Goal: Task Accomplishment & Management: Manage account settings

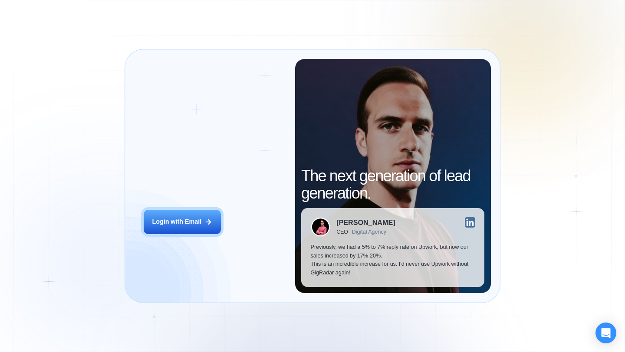
click at [187, 209] on div "Login ‍ Welcome to GigRadar. AI Business Manager for Agencies Login with Email" at bounding box center [214, 176] width 161 height 234
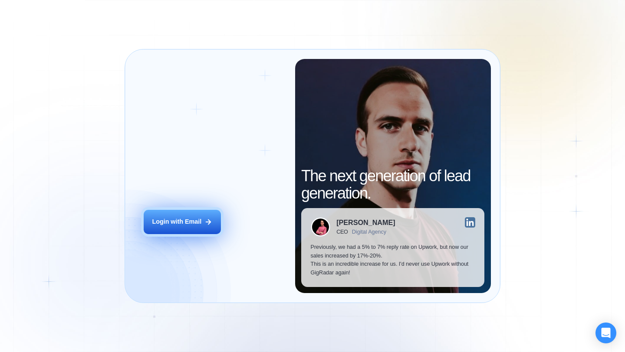
click at [190, 217] on button "Login with Email" at bounding box center [182, 222] width 77 height 24
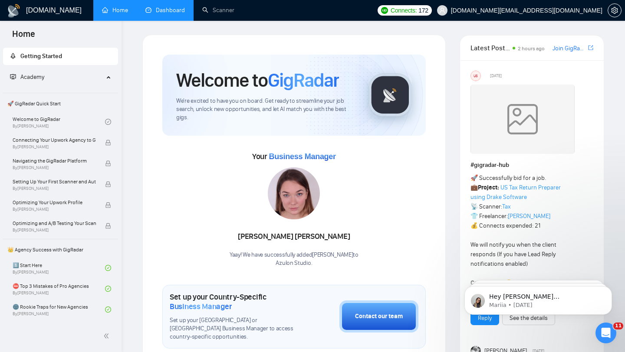
click at [171, 9] on link "Dashboard" at bounding box center [164, 10] width 39 height 7
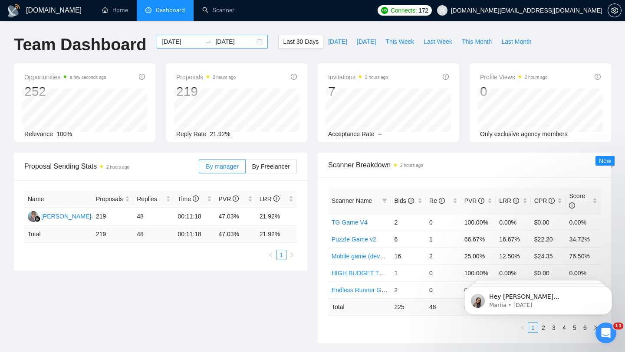
click at [252, 41] on div "[DATE] [DATE]" at bounding box center [212, 42] width 111 height 14
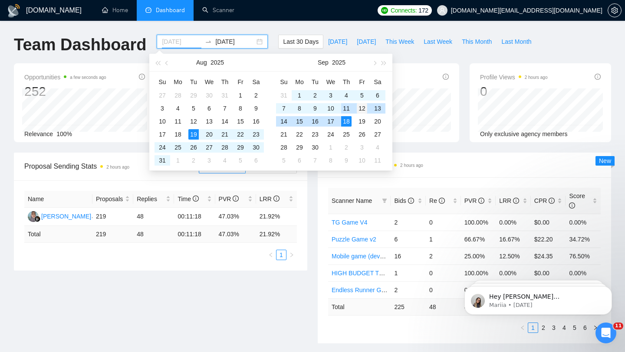
type input "[DATE]"
click at [359, 105] on div "12" at bounding box center [362, 108] width 10 height 10
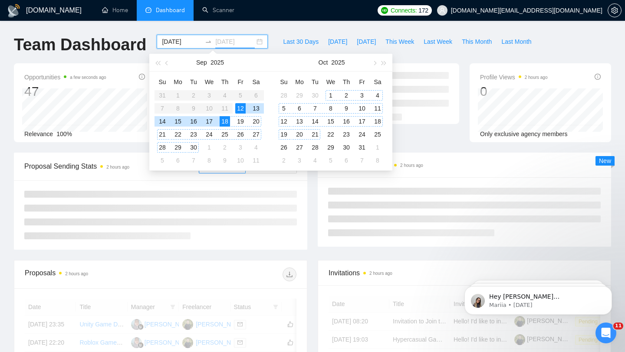
type input "2025-09-18"
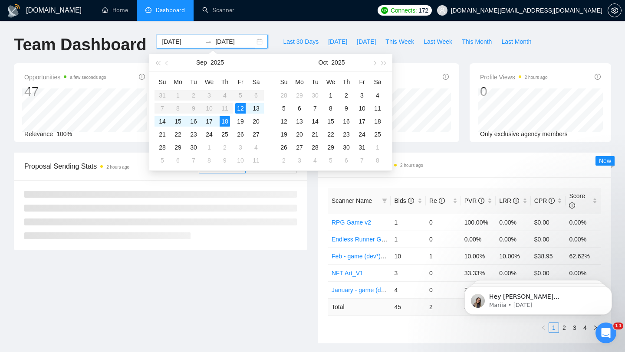
click at [312, 197] on div "Scanner Breakdown 2 hours ago Scanner Name Bids Re PVR LRR CPR Score RPG Game v…" at bounding box center [464, 248] width 304 height 191
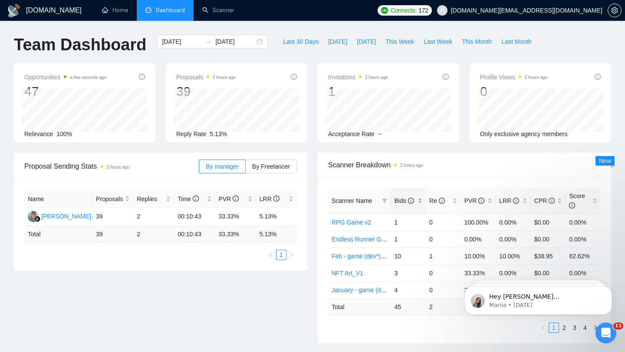
click at [418, 201] on div "Bids" at bounding box center [408, 201] width 28 height 10
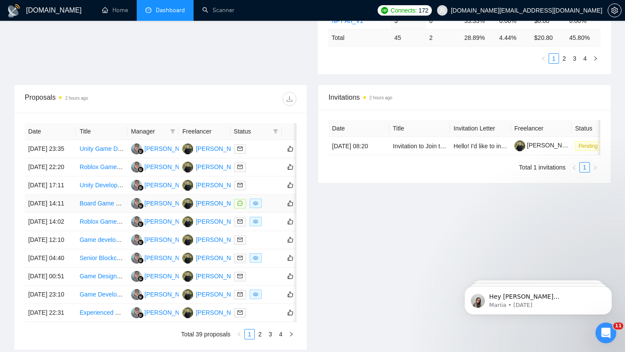
scroll to position [273, 0]
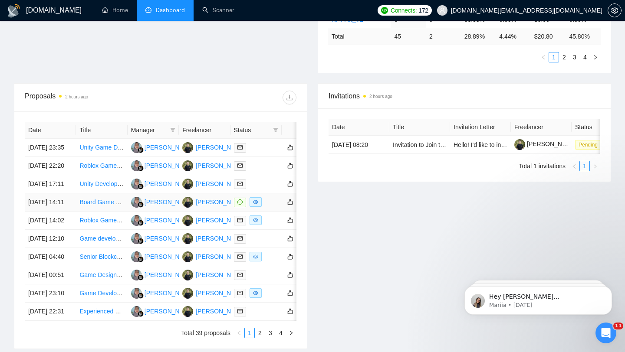
click at [63, 212] on td "17 Sep, 2025 14:11" at bounding box center [50, 203] width 51 height 18
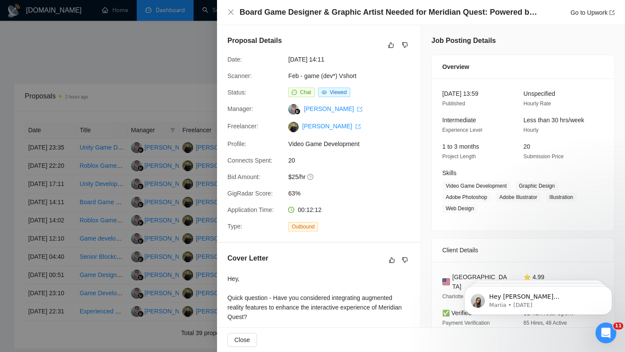
click at [91, 63] on div at bounding box center [312, 176] width 625 height 352
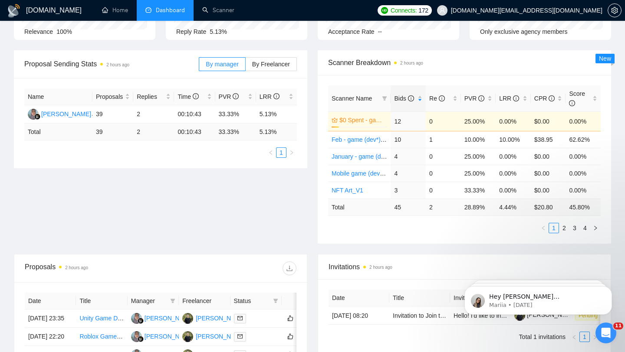
scroll to position [104, 0]
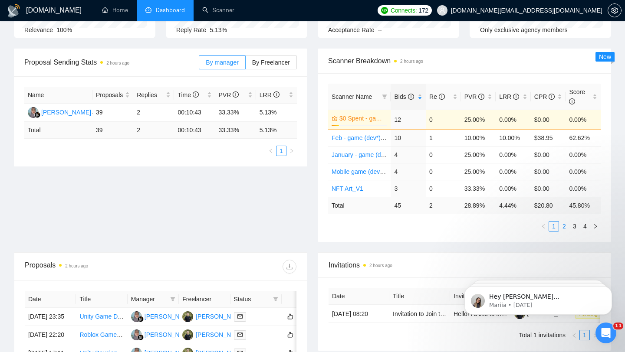
click at [562, 225] on link "2" at bounding box center [564, 227] width 10 height 10
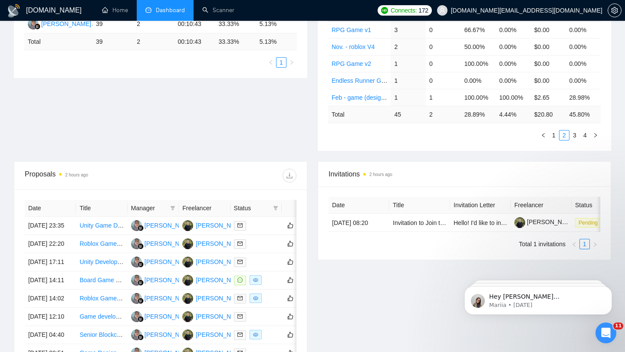
scroll to position [195, 0]
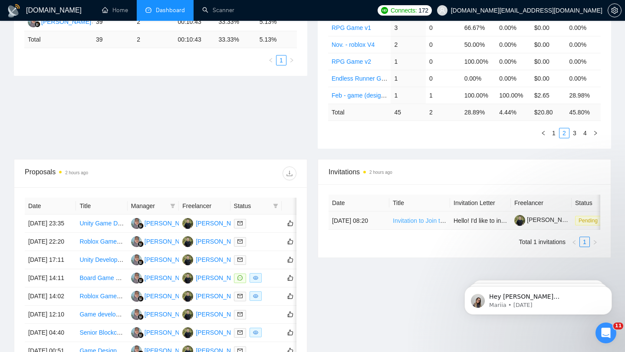
click at [420, 223] on link "Invitation to Join the Core Team of Quantum Rift" at bounding box center [458, 220] width 130 height 7
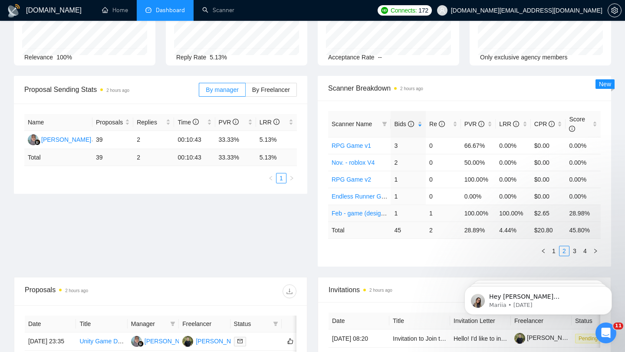
scroll to position [79, 0]
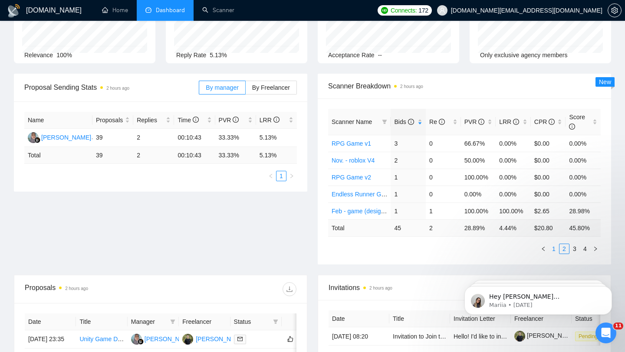
click at [554, 248] on link "1" at bounding box center [554, 249] width 10 height 10
